Goal: Information Seeking & Learning: Check status

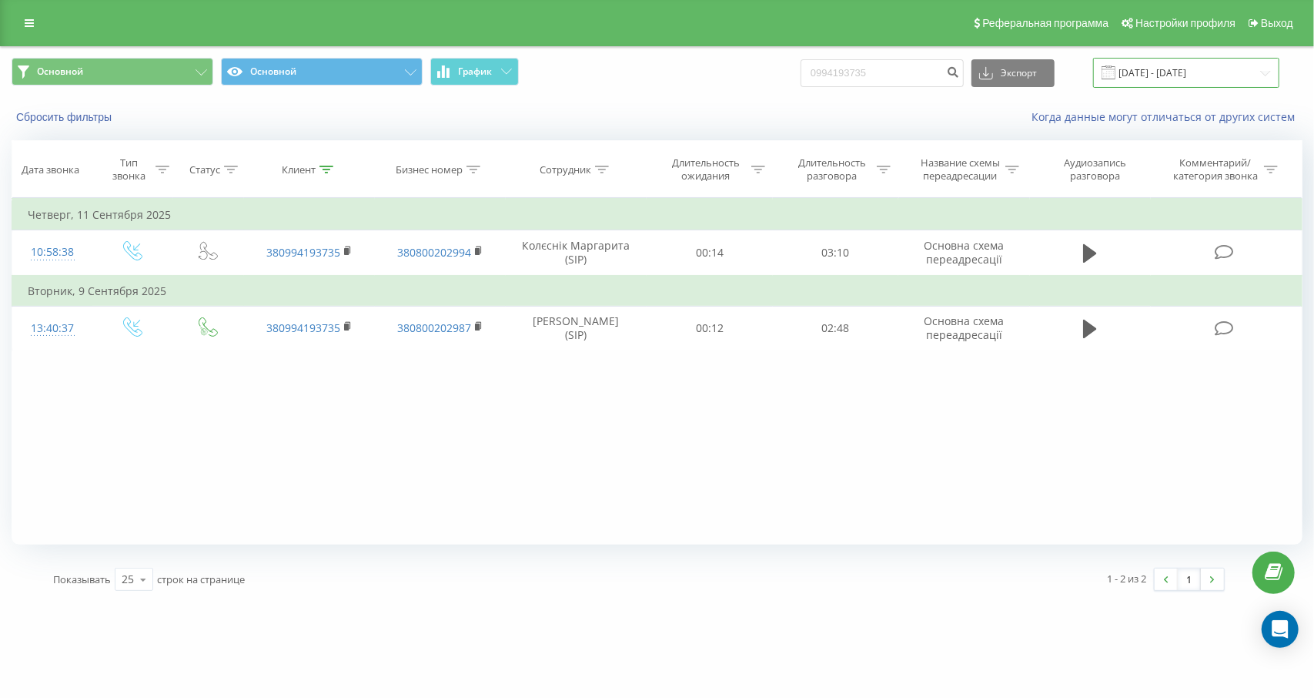
click at [1177, 66] on input "[DATE] - [DATE]" at bounding box center [1186, 73] width 186 height 30
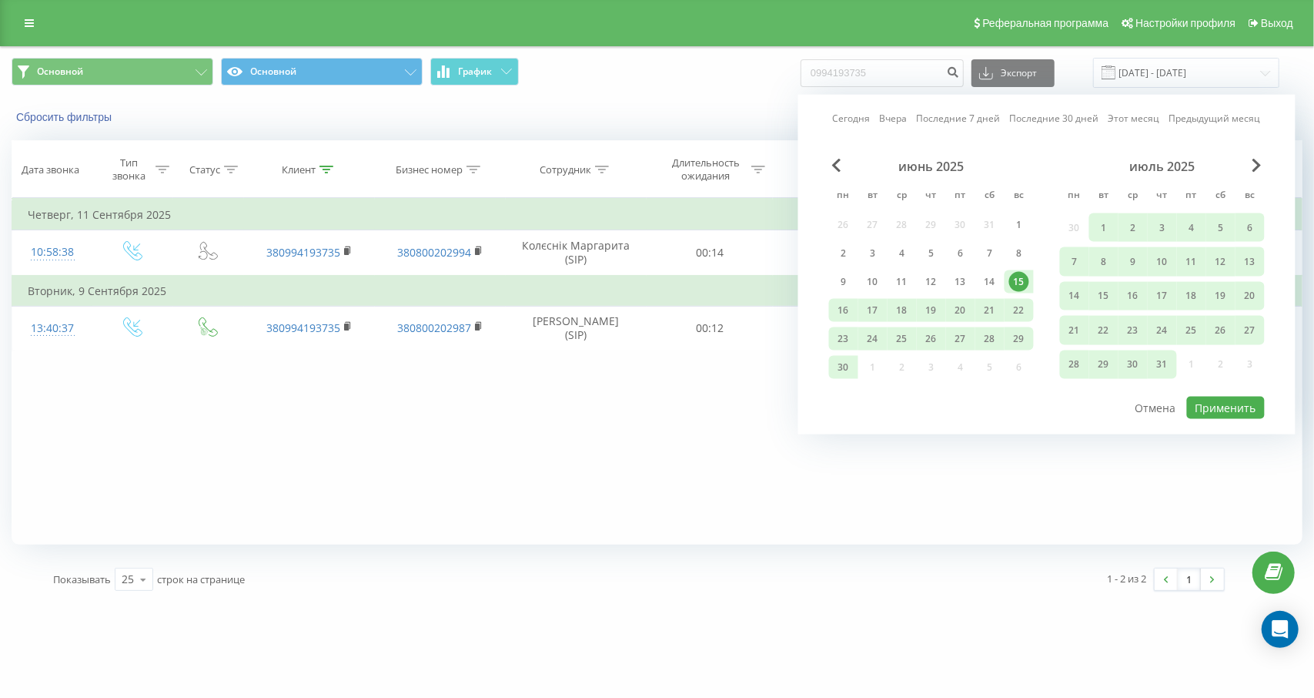
click at [1264, 166] on div "июль 2025" at bounding box center [1162, 166] width 205 height 15
click at [1256, 161] on span "Next Month" at bounding box center [1257, 166] width 9 height 14
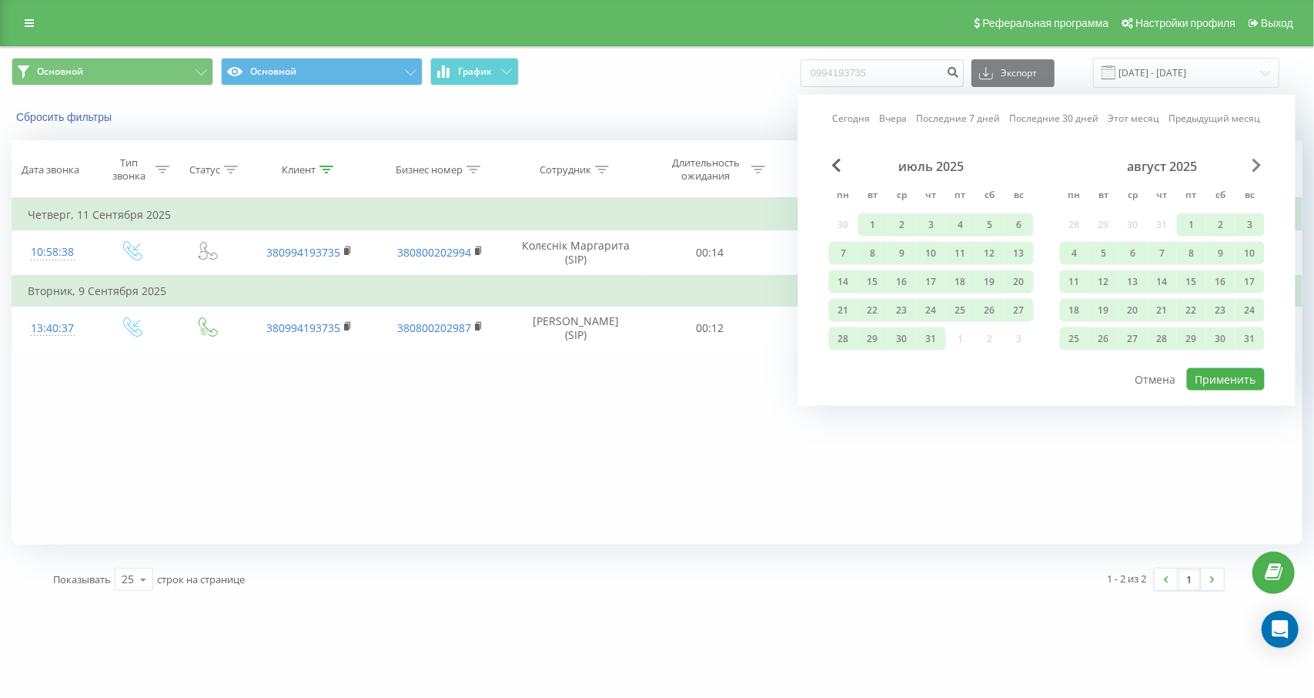
click at [1256, 161] on span "Next Month" at bounding box center [1257, 166] width 9 height 14
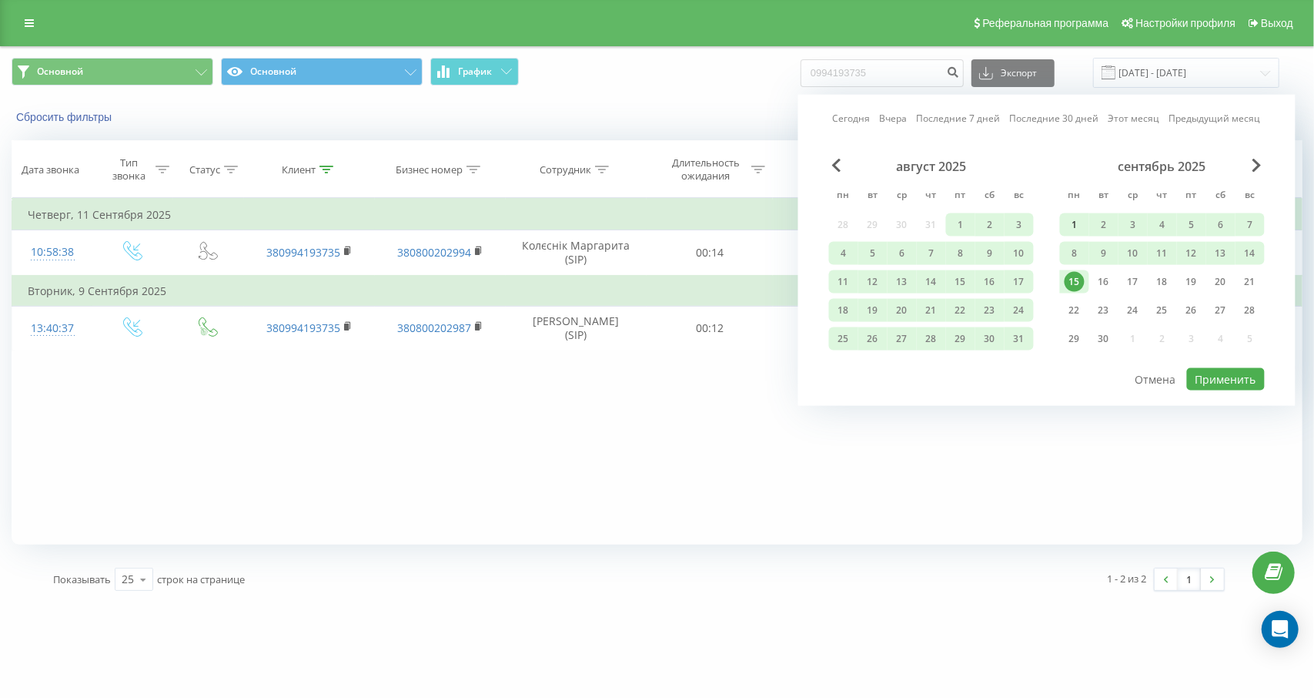
click at [1073, 217] on div "1" at bounding box center [1075, 225] width 20 height 20
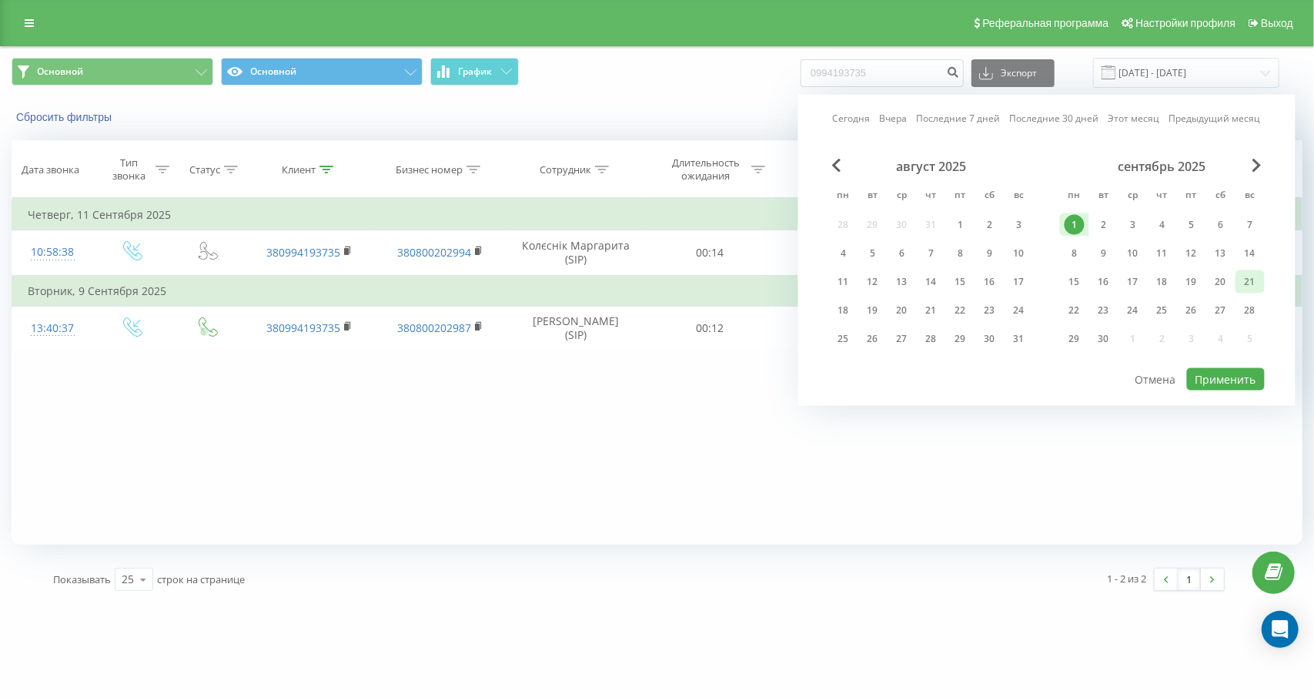
click at [1243, 282] on div "21" at bounding box center [1251, 282] width 20 height 20
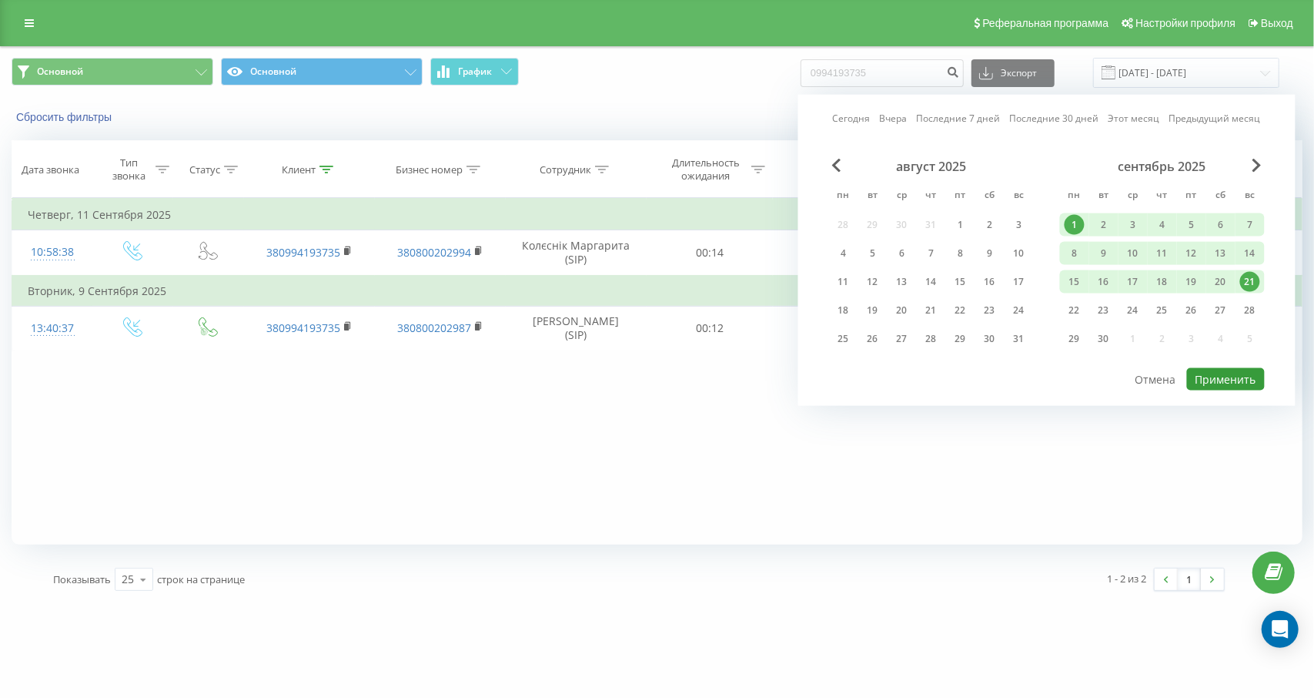
click at [1235, 378] on button "Применить" at bounding box center [1226, 379] width 78 height 22
type input "[DATE] - [DATE]"
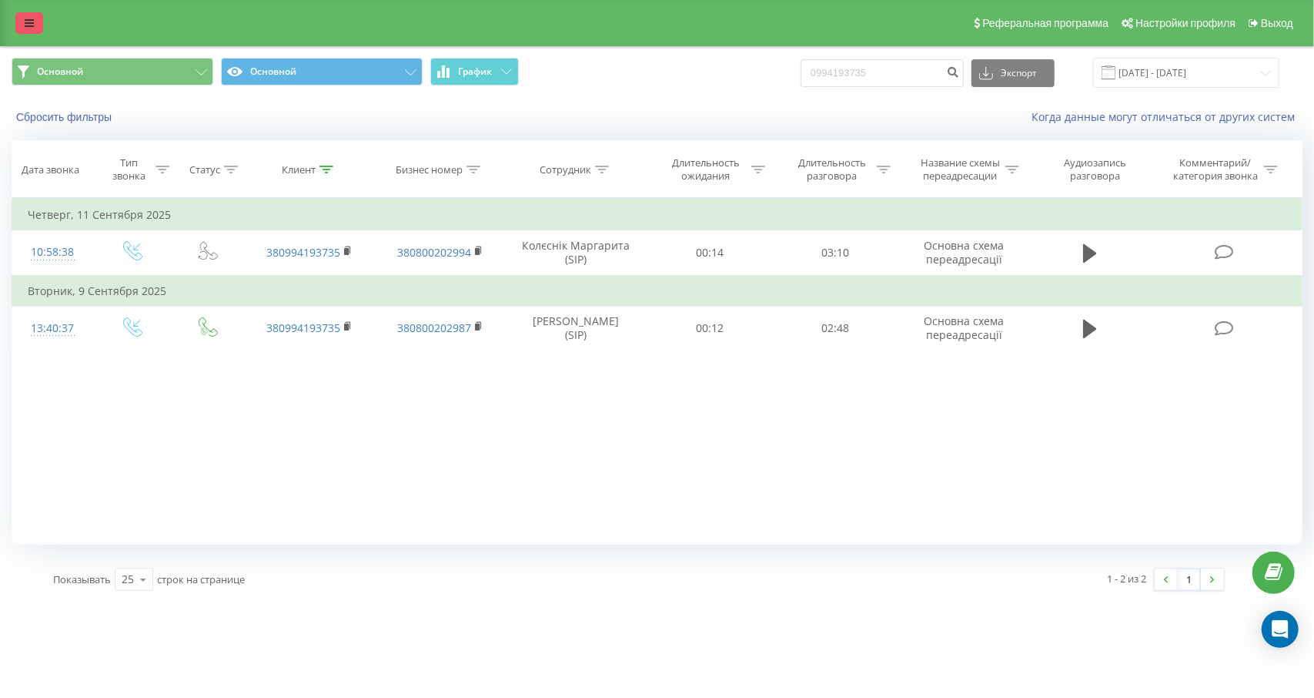
click at [37, 18] on link at bounding box center [29, 23] width 28 height 22
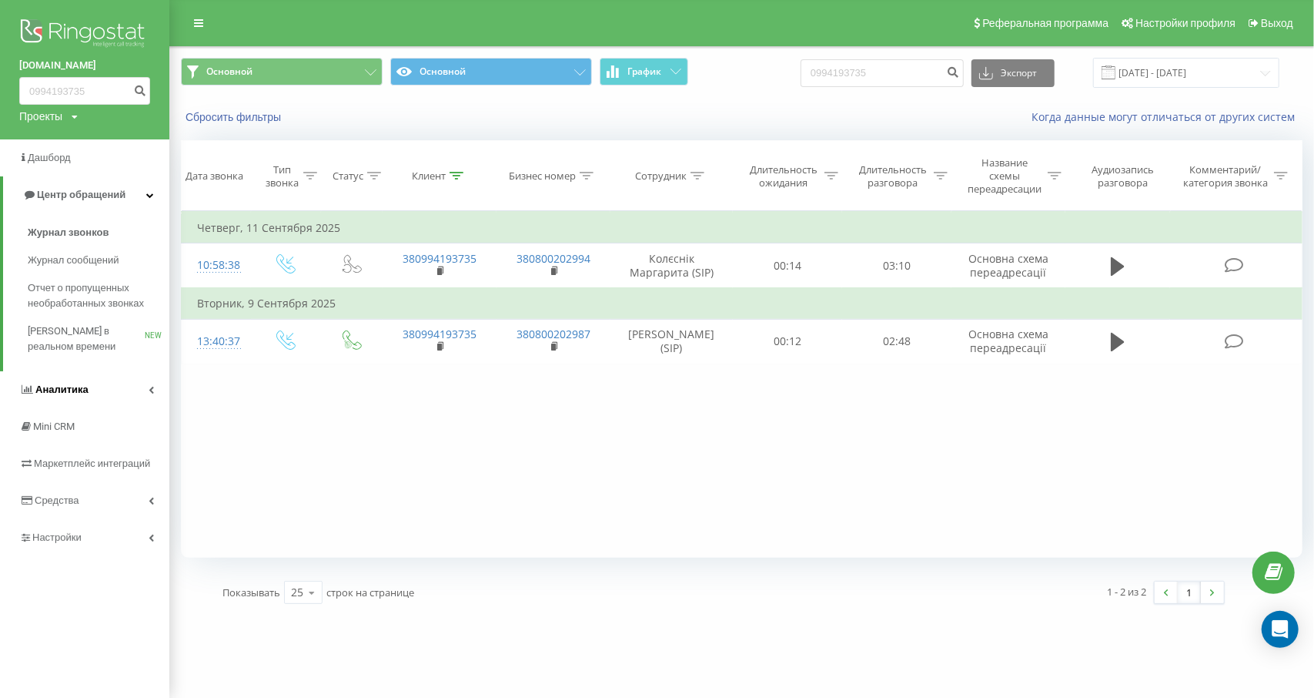
click at [149, 386] on link "Аналитика" at bounding box center [84, 389] width 169 height 37
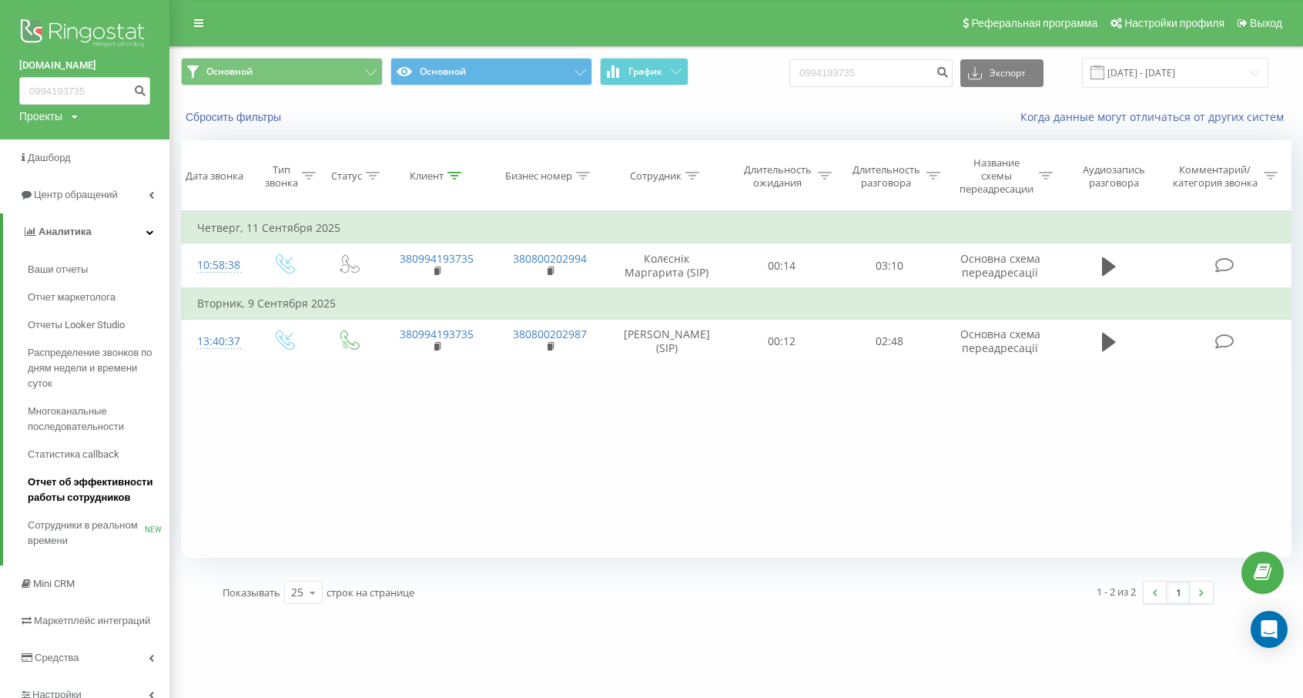
click at [100, 487] on span "Отчет об эффективности работы сотрудников" at bounding box center [95, 489] width 134 height 31
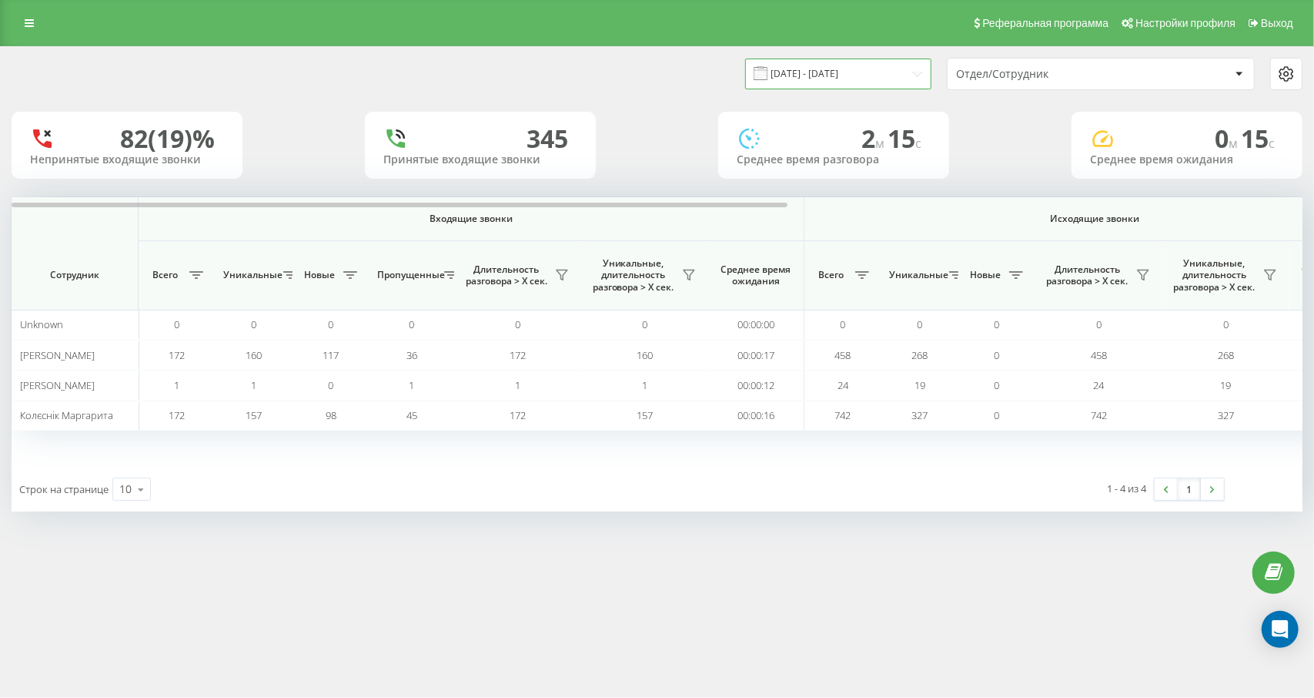
click at [802, 77] on input "[DATE] - [DATE]" at bounding box center [838, 74] width 186 height 30
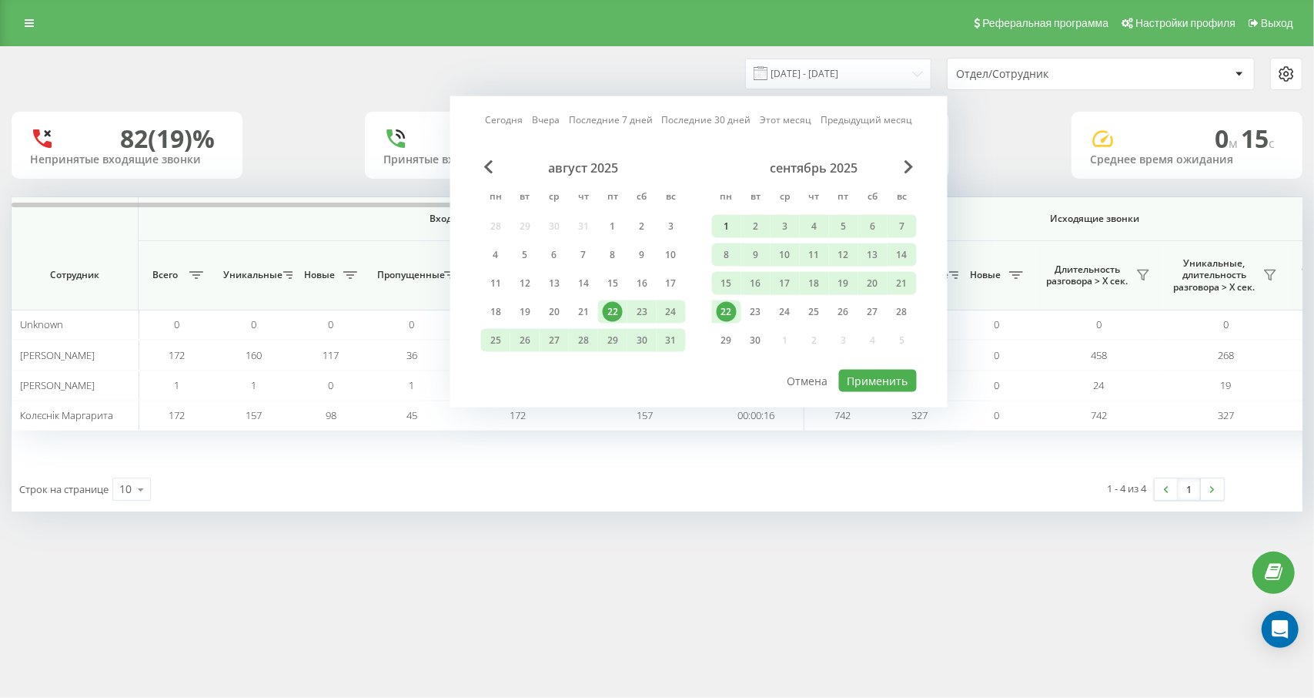
click at [724, 223] on div "1" at bounding box center [727, 226] width 20 height 20
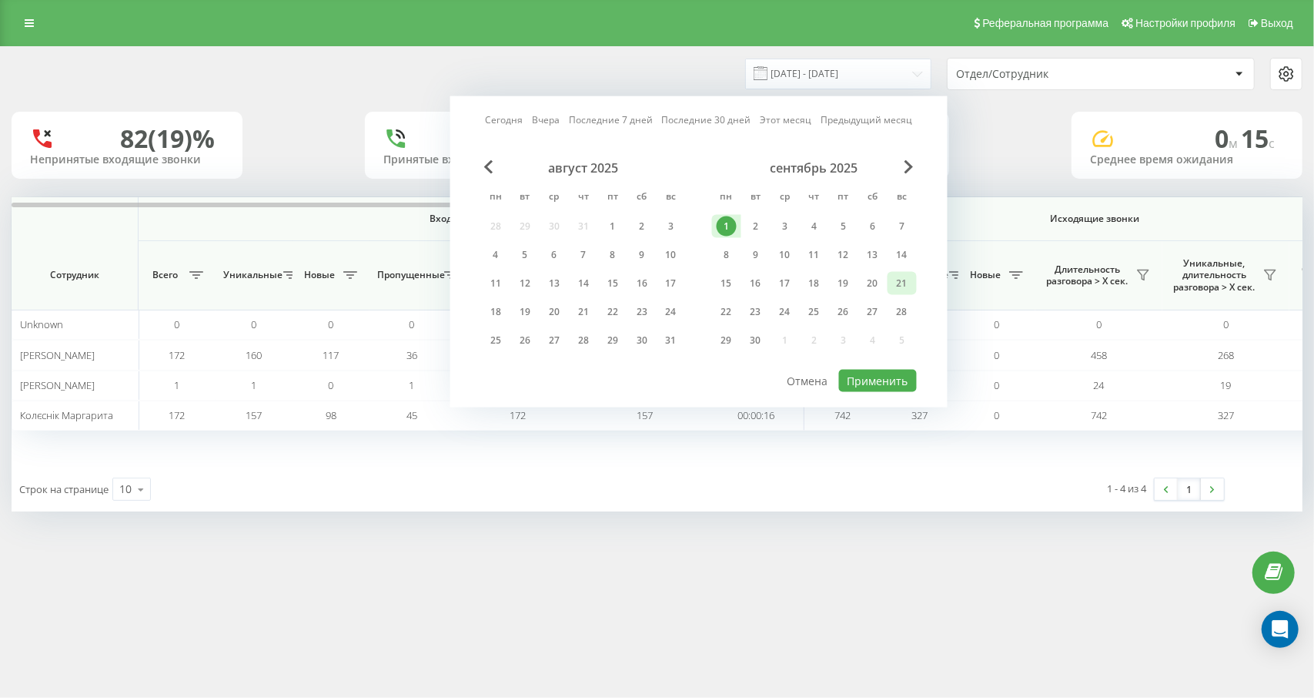
click at [906, 284] on div "21" at bounding box center [902, 283] width 20 height 20
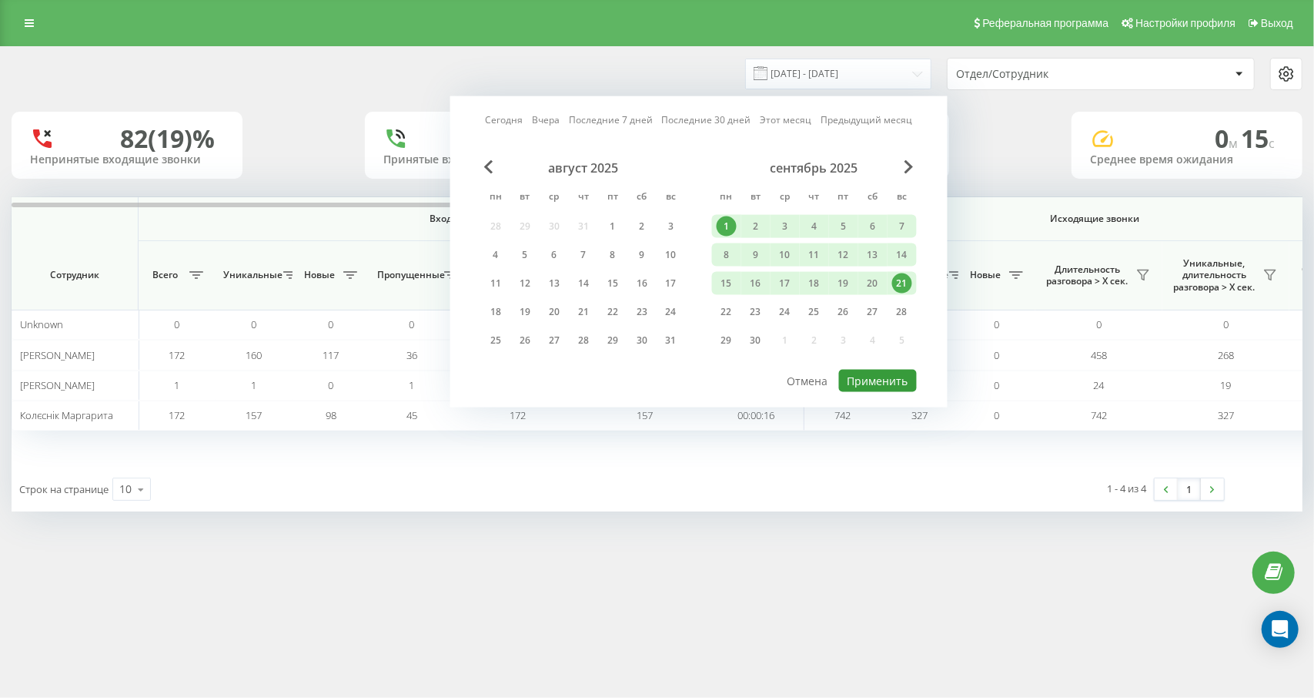
click at [879, 373] on button "Применить" at bounding box center [878, 381] width 78 height 22
type input "[DATE] - [DATE]"
